Goal: Obtain resource: Obtain resource

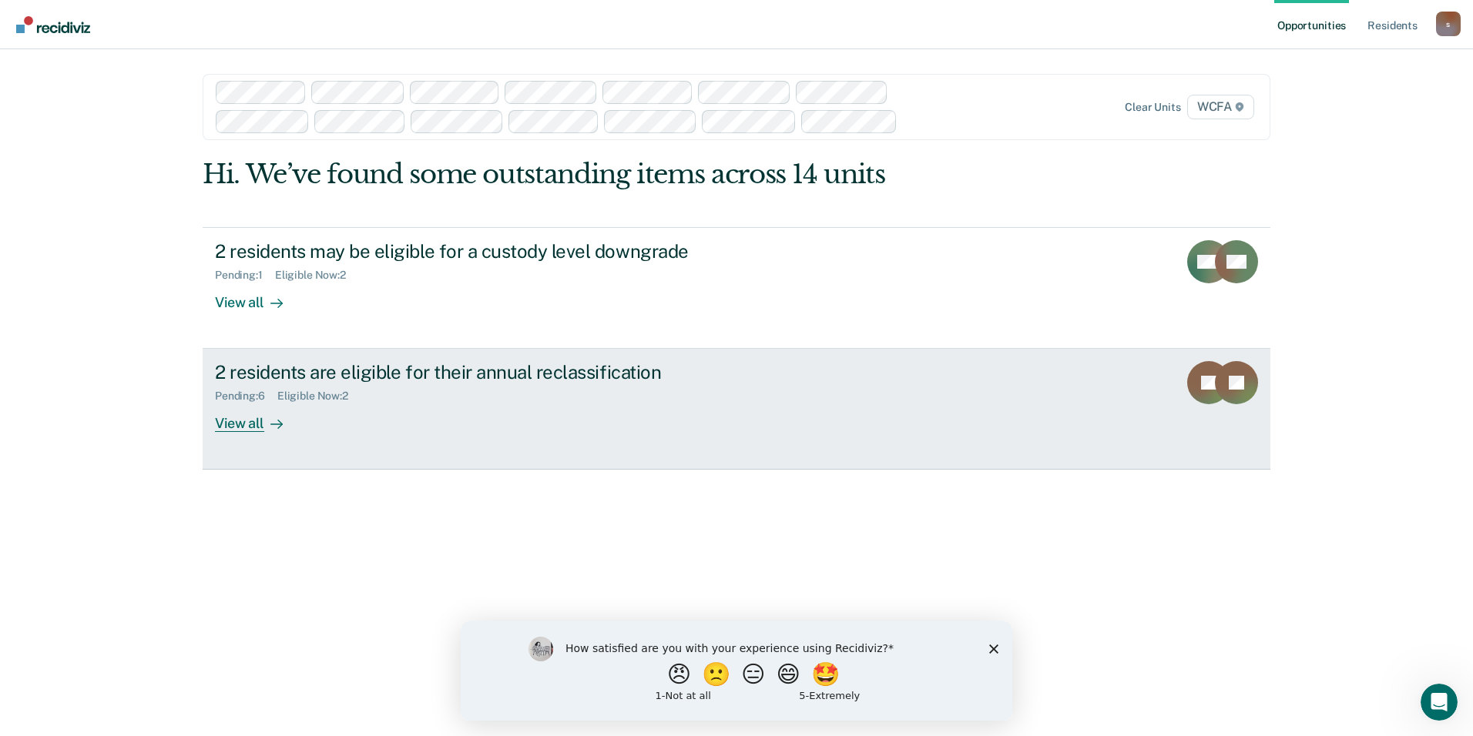
click at [245, 424] on div "View all" at bounding box center [258, 418] width 86 height 30
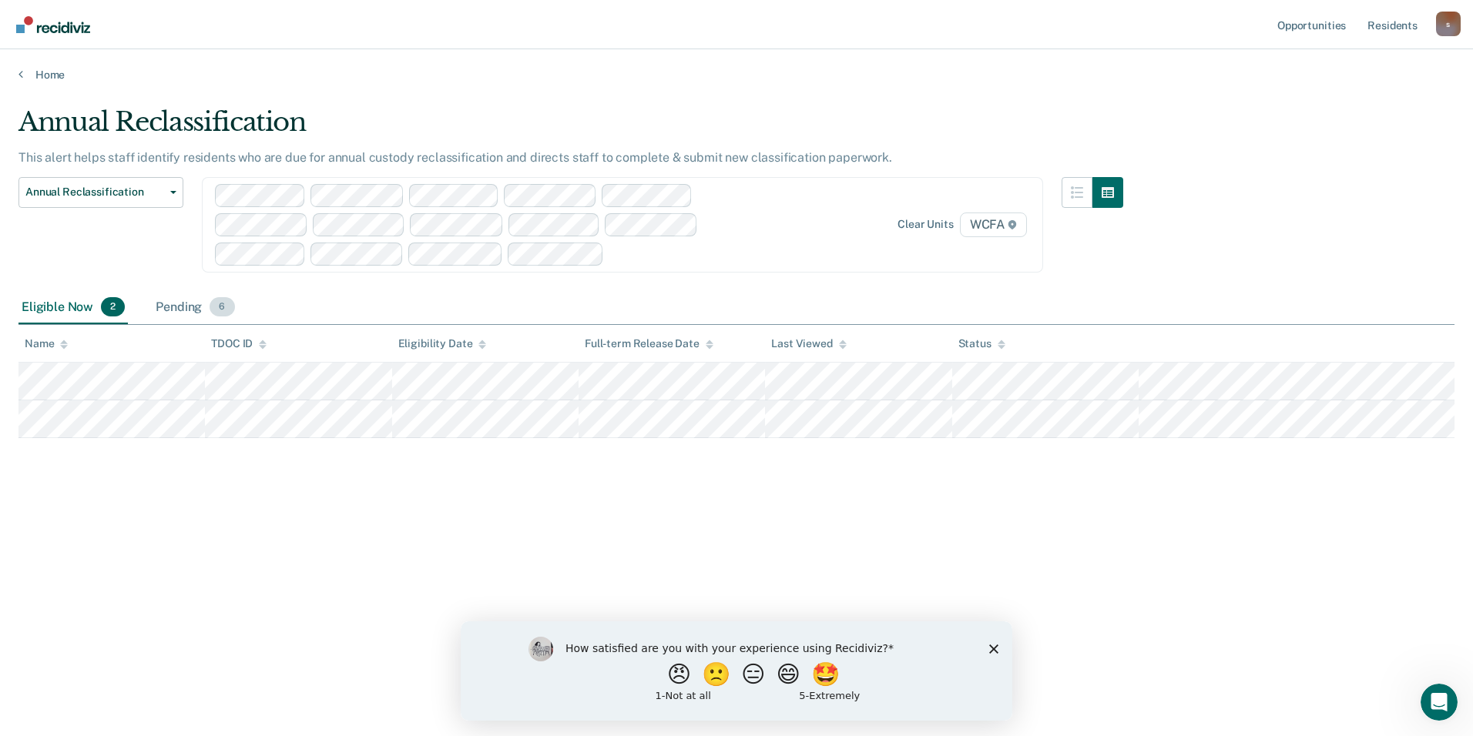
click at [187, 293] on div "Pending 6" at bounding box center [194, 308] width 85 height 34
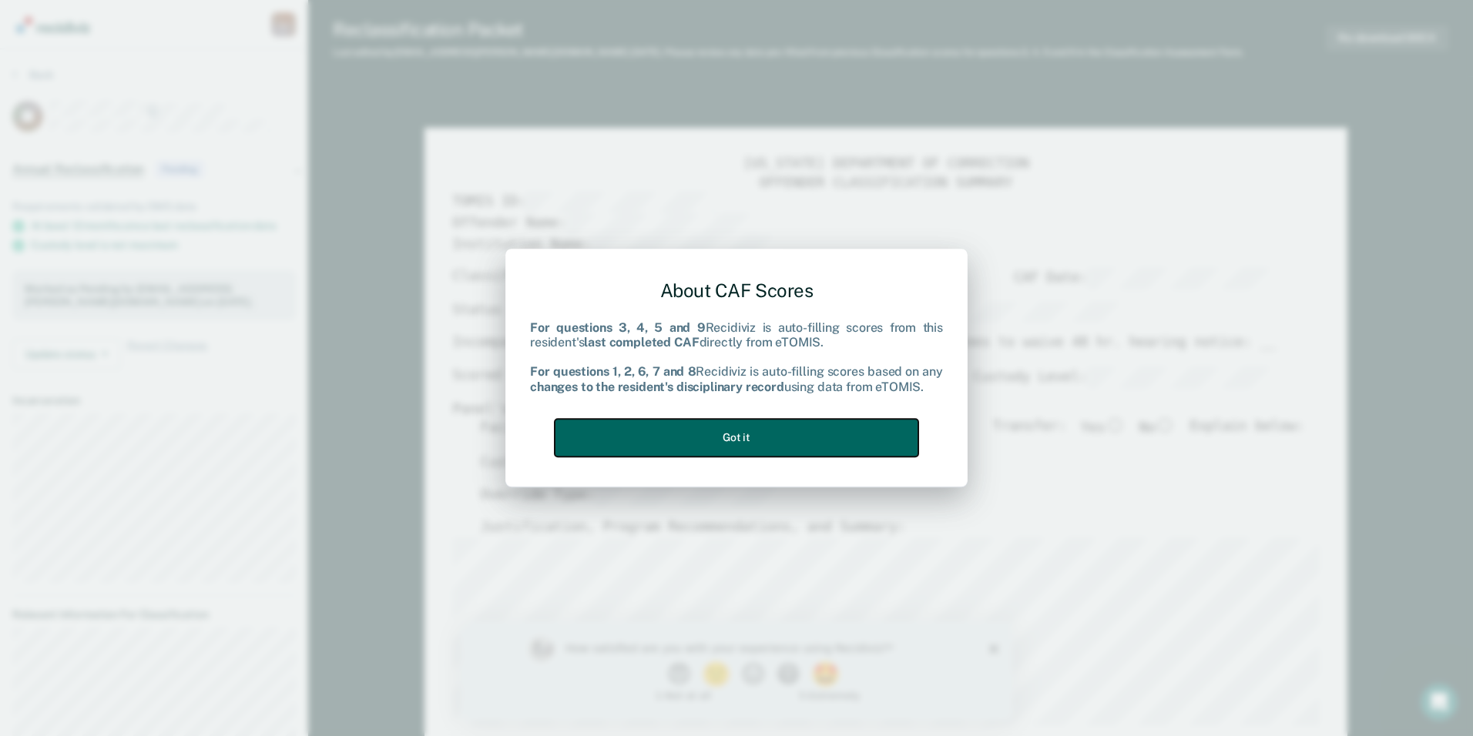
click at [706, 438] on button "Got it" at bounding box center [737, 438] width 364 height 38
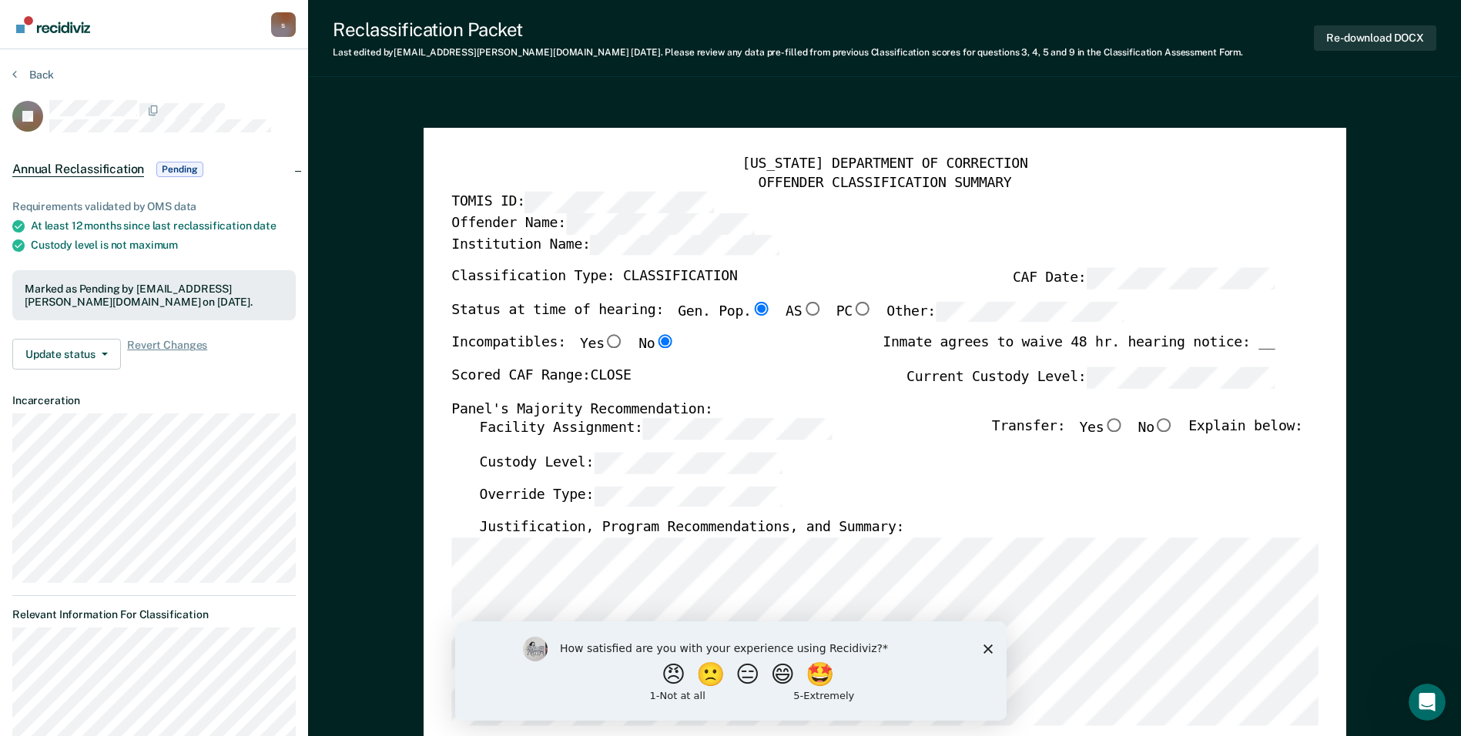
drag, startPoint x: 987, startPoint y: 651, endPoint x: 1442, endPoint y: 1265, distance: 764.4
click at [706, 651] on icon "Close survey" at bounding box center [987, 648] width 9 height 9
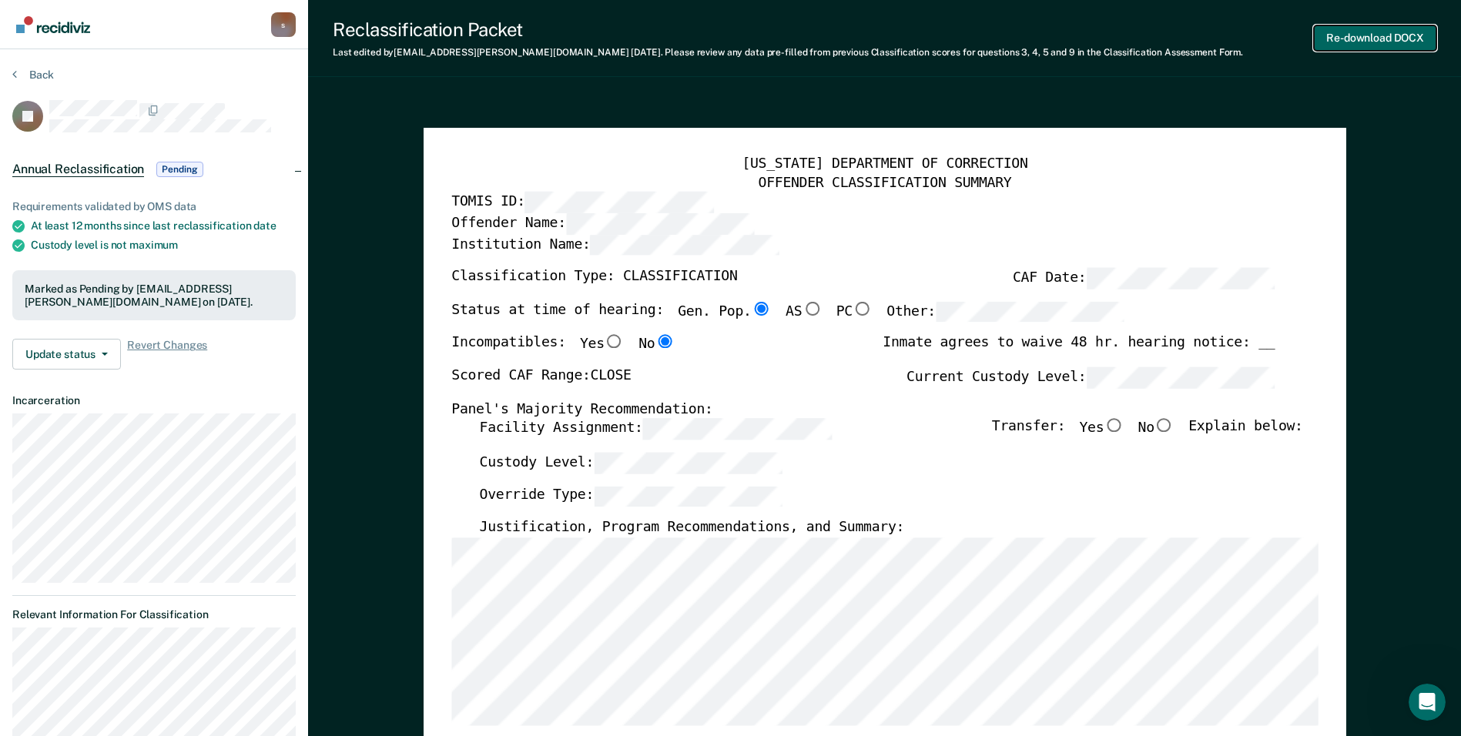
click at [706, 37] on button "Re-download DOCX" at bounding box center [1375, 37] width 122 height 25
type textarea "x"
